Goal: Find contact information: Find contact information

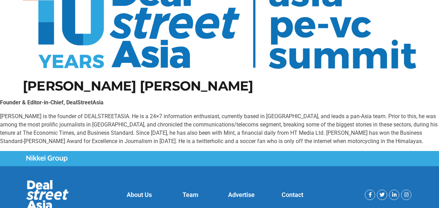
scroll to position [34, 0]
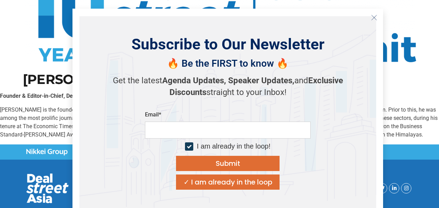
click at [177, 118] on div "Email*" at bounding box center [228, 114] width 166 height 7
click at [177, 124] on div "Email* I am already in the loop! Submit ✓ I am already in the loop" at bounding box center [228, 150] width 166 height 78
click at [177, 124] on input "email" at bounding box center [228, 129] width 166 height 17
click at [232, 126] on input "email" at bounding box center [228, 129] width 166 height 17
click at [371, 18] on icon "Close" at bounding box center [374, 17] width 6 height 6
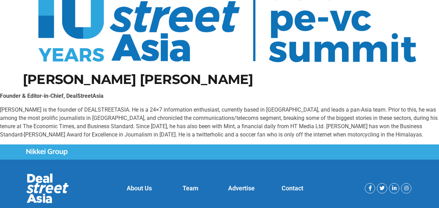
scroll to position [56, 0]
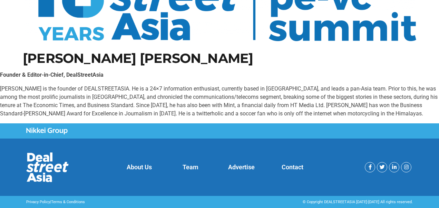
click at [224, 114] on p "[PERSON_NAME] is the founder of DEALSTREETASIA. He is a 24×7 information enthus…" at bounding box center [219, 101] width 439 height 33
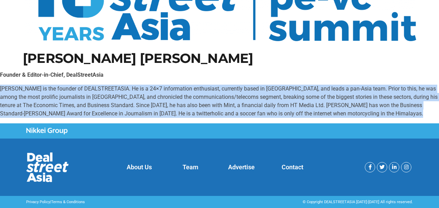
click at [224, 114] on p "[PERSON_NAME] is the founder of DEALSTREETASIA. He is a 24×7 information enthus…" at bounding box center [219, 101] width 439 height 33
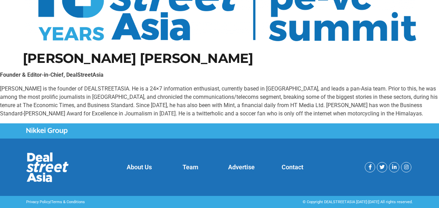
drag, startPoint x: 224, startPoint y: 114, endPoint x: 213, endPoint y: 130, distance: 19.8
click at [213, 130] on div at bounding box center [219, 131] width 386 height 8
